Goal: Register for event/course

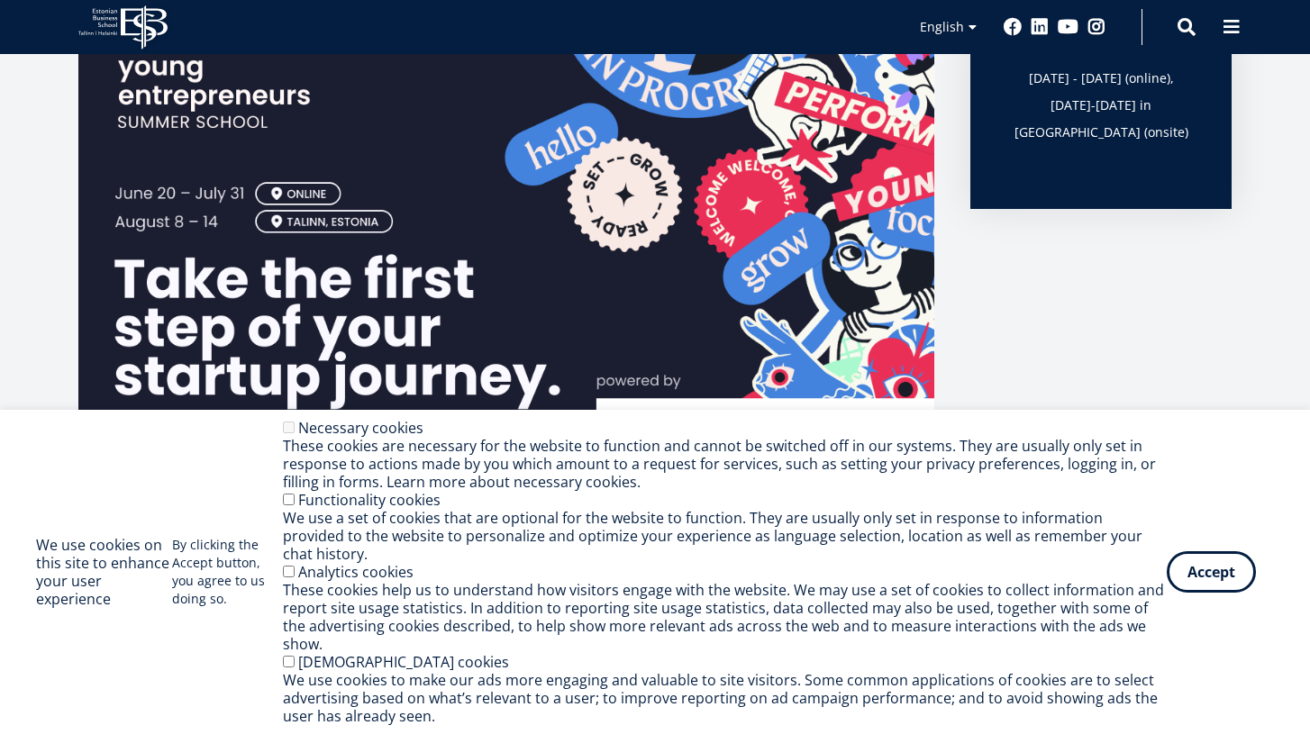
scroll to position [332, 0]
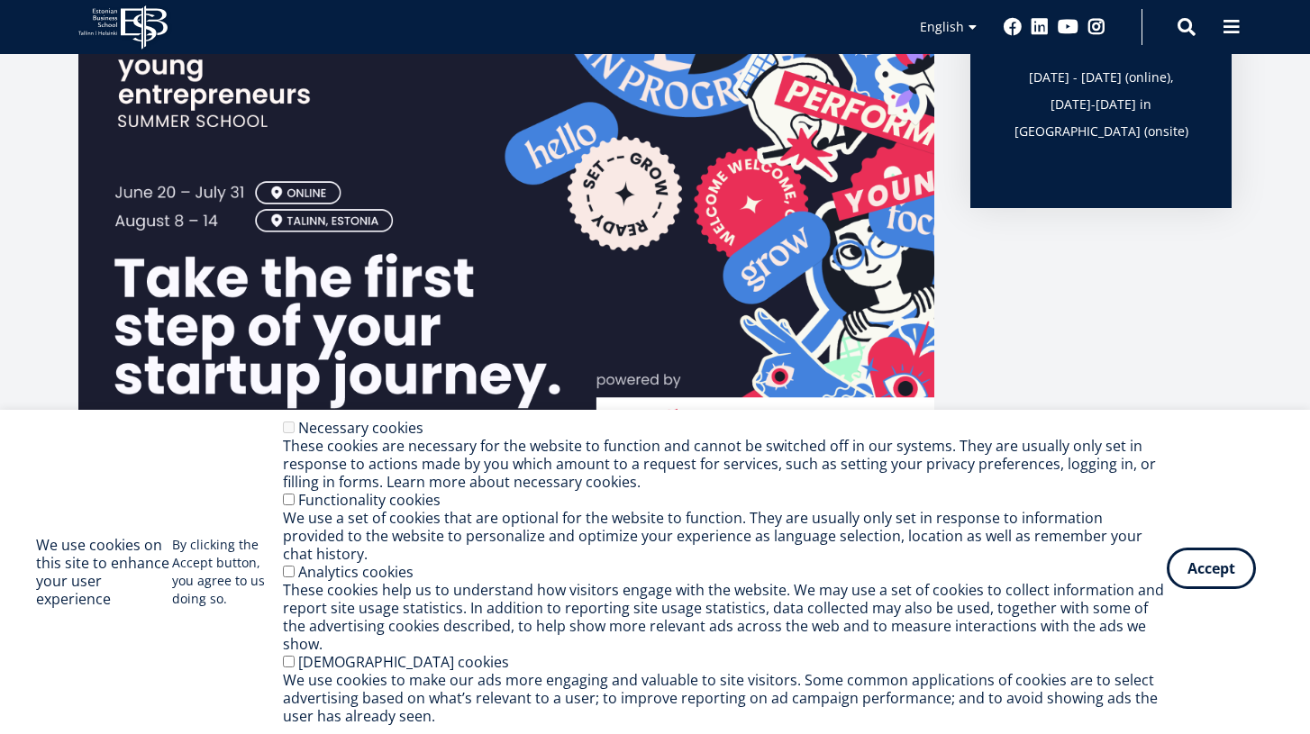
click at [1221, 589] on button "Accept" at bounding box center [1211, 568] width 89 height 41
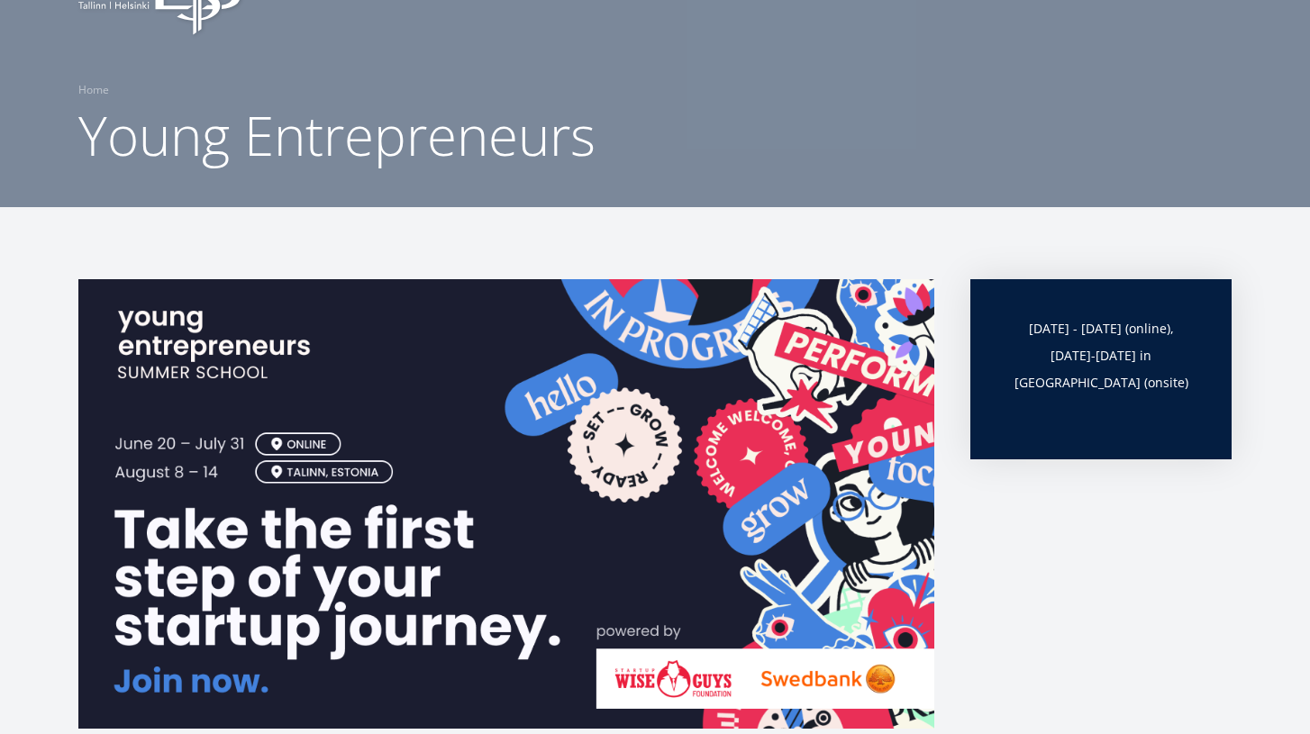
scroll to position [82, 0]
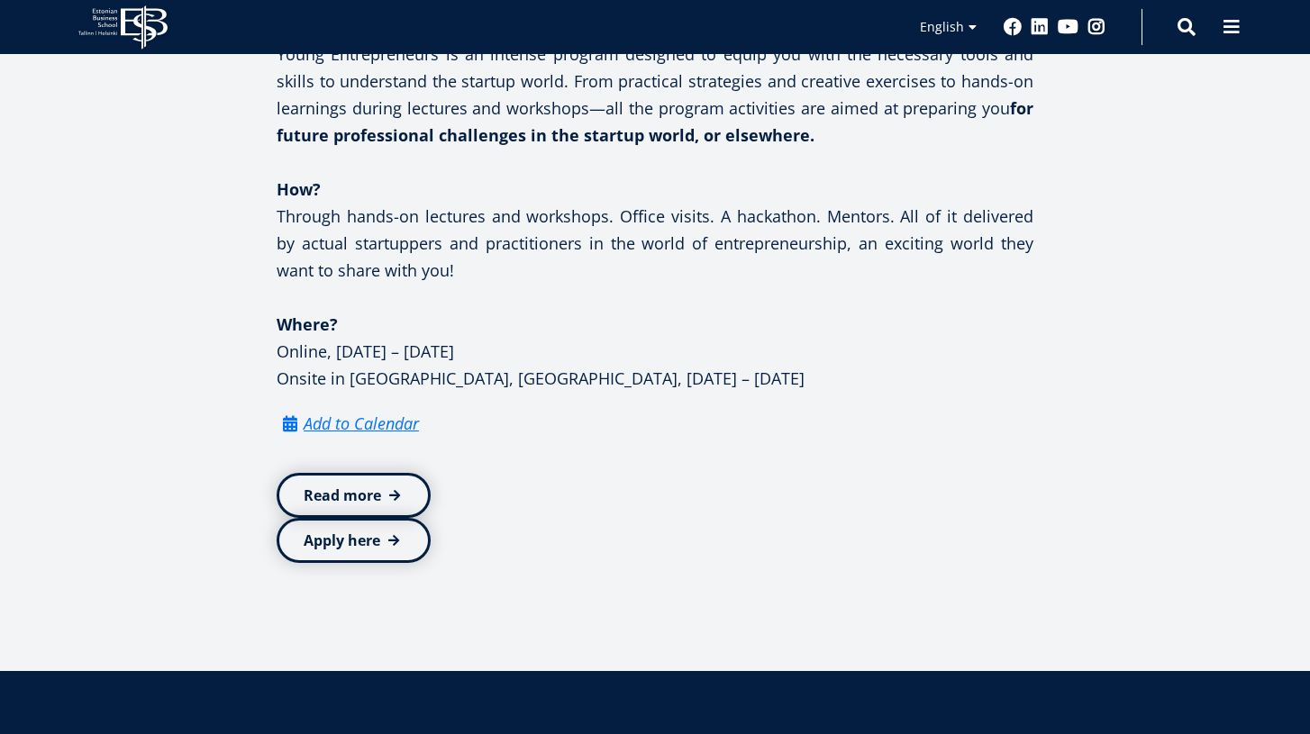
scroll to position [1084, 0]
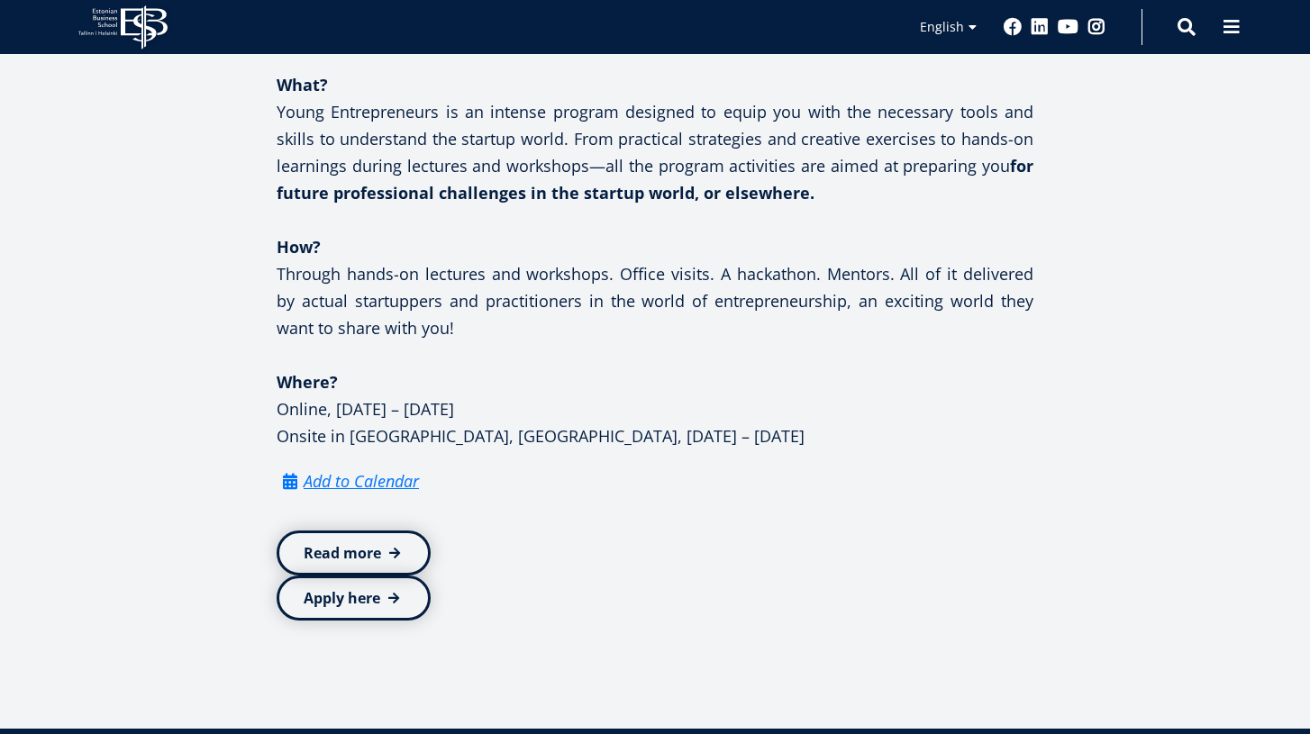
click at [746, 324] on p "Through hands-on lectures and workshops. Office visits. A hackathon. Mentors. A…" at bounding box center [655, 300] width 757 height 81
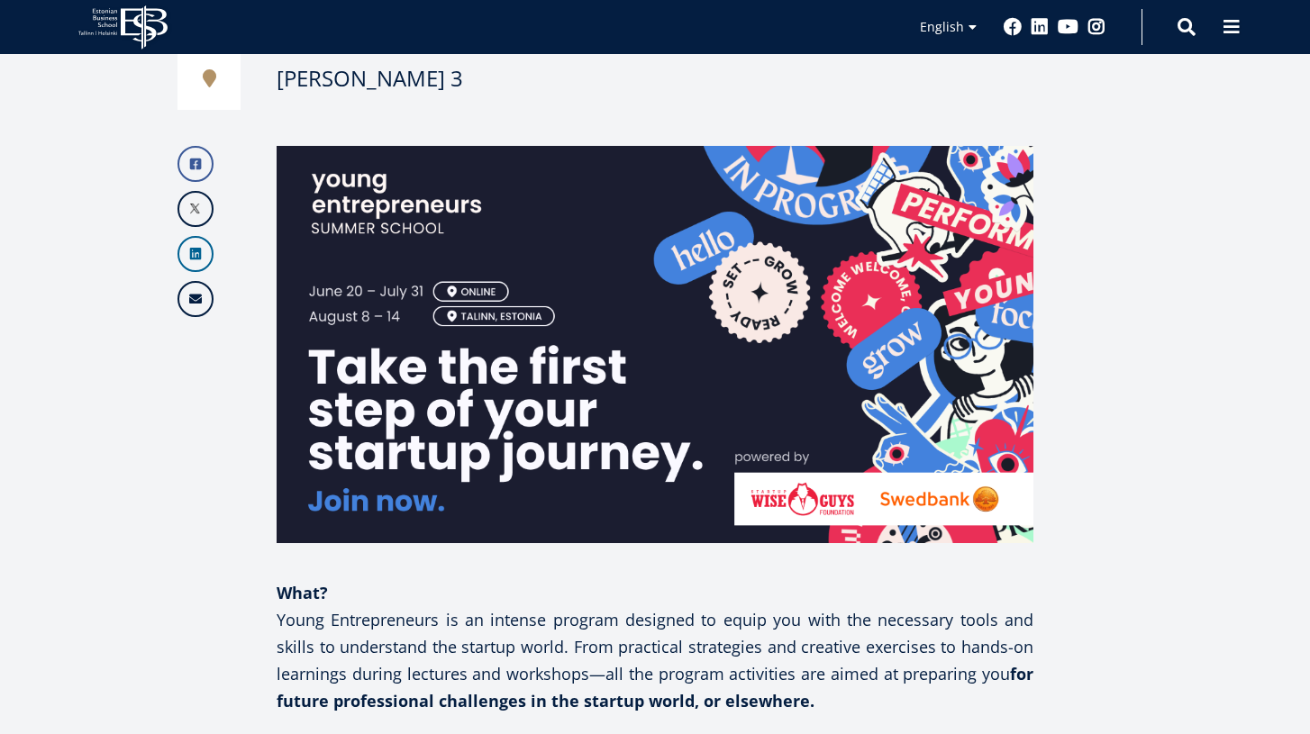
scroll to position [551, 0]
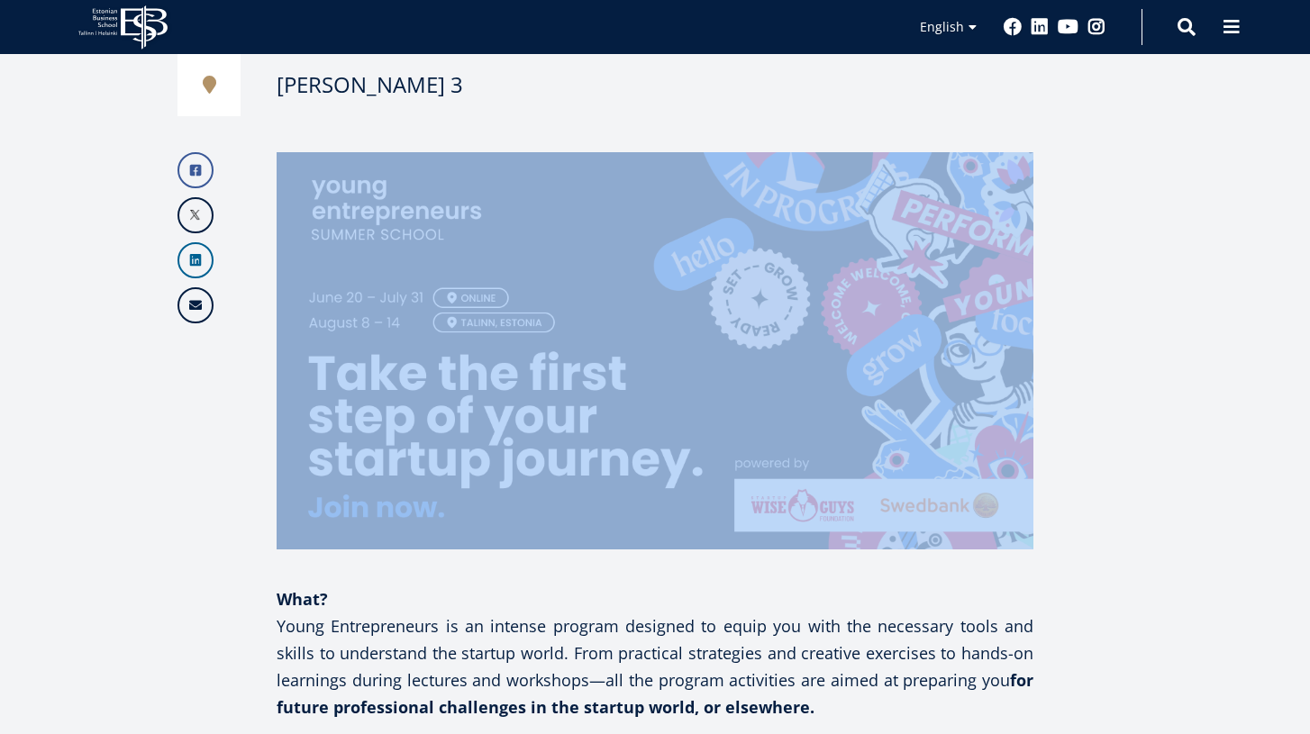
drag, startPoint x: 854, startPoint y: 553, endPoint x: 848, endPoint y: 486, distance: 67.9
click at [918, 546] on div "Facebook Linkedin Email What? Young Entrepreneurs is an intense program designe…" at bounding box center [655, 580] width 757 height 857
click at [393, 512] on img at bounding box center [655, 350] width 757 height 397
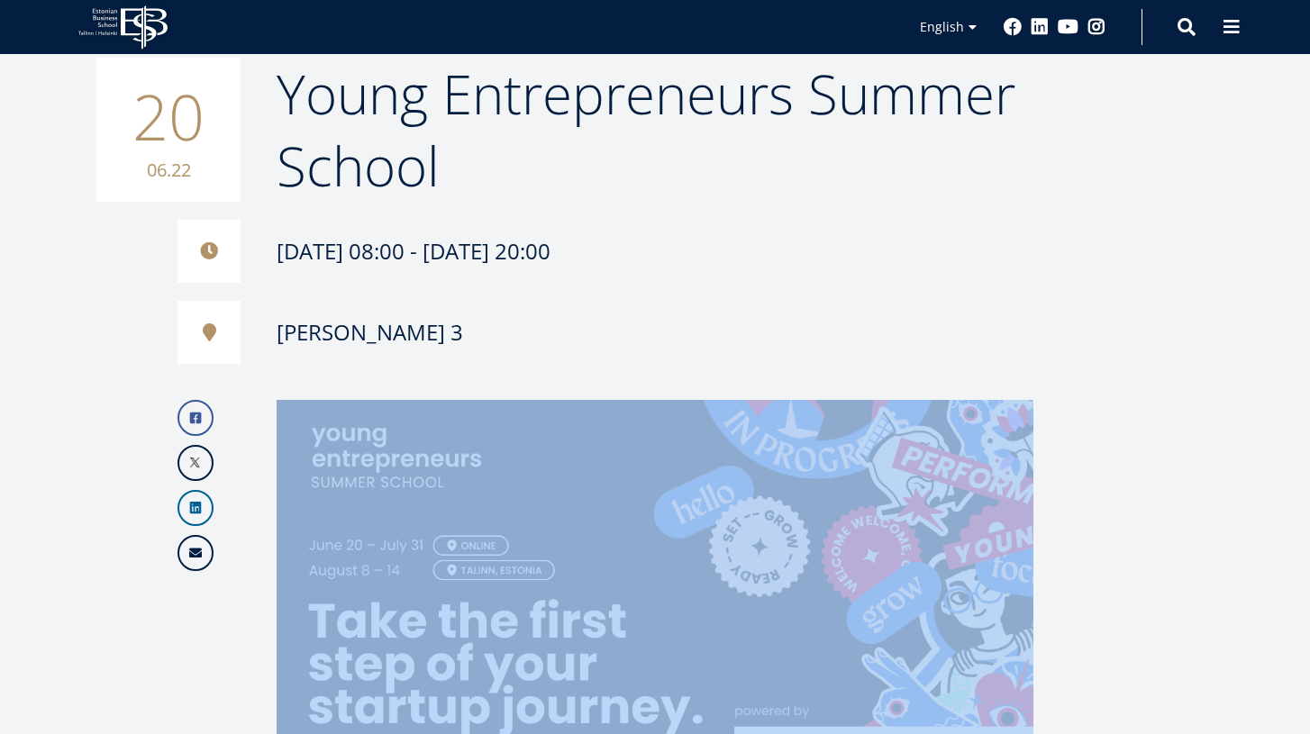
scroll to position [296, 0]
